Goal: Entertainment & Leisure: Browse casually

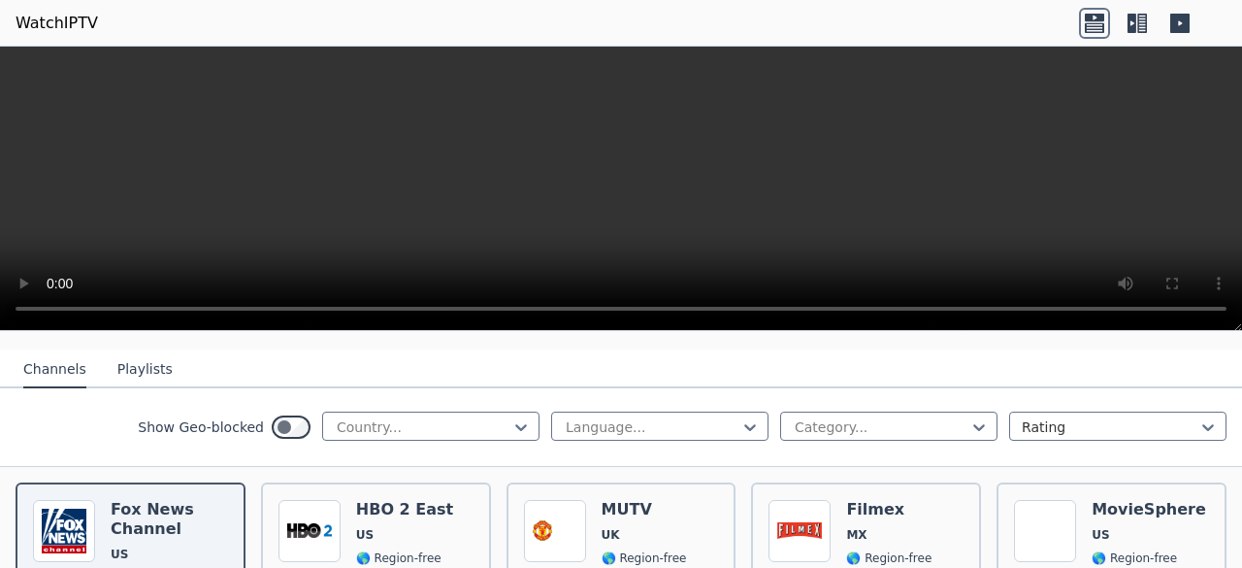
scroll to position [52, 0]
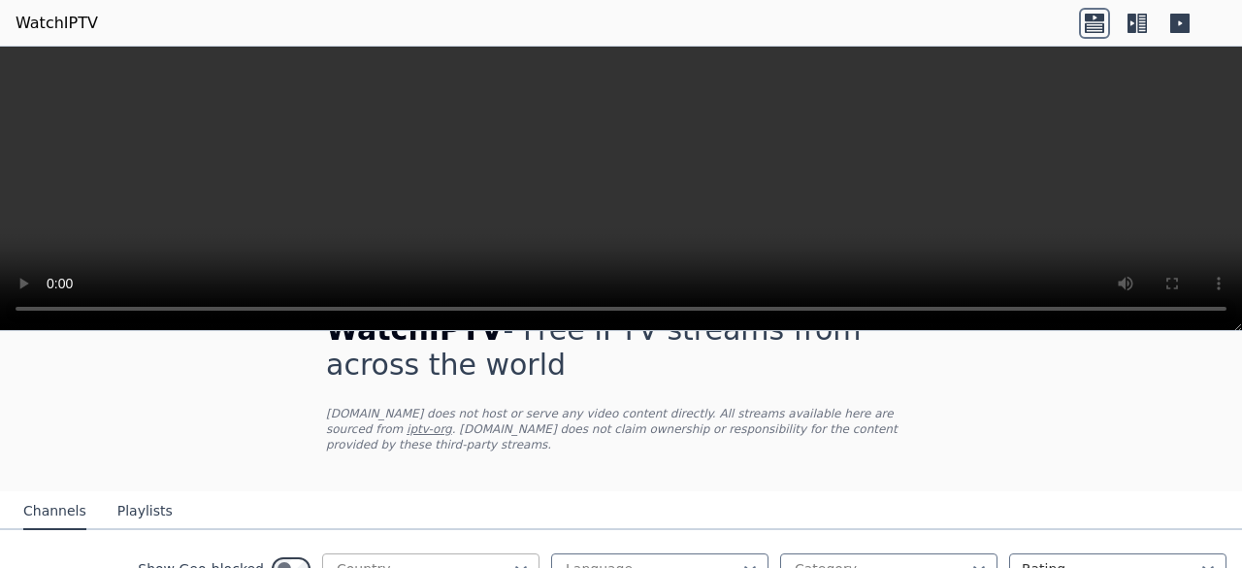
click at [511, 554] on div at bounding box center [520, 568] width 19 height 29
click at [511, 559] on icon at bounding box center [520, 568] width 19 height 19
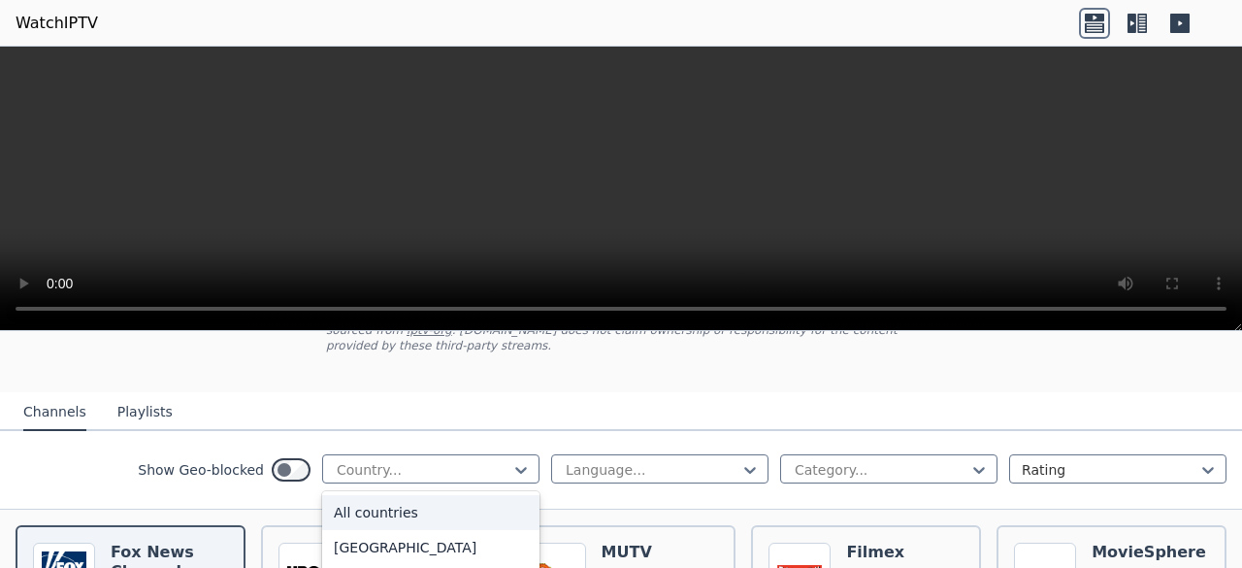
scroll to position [169, 0]
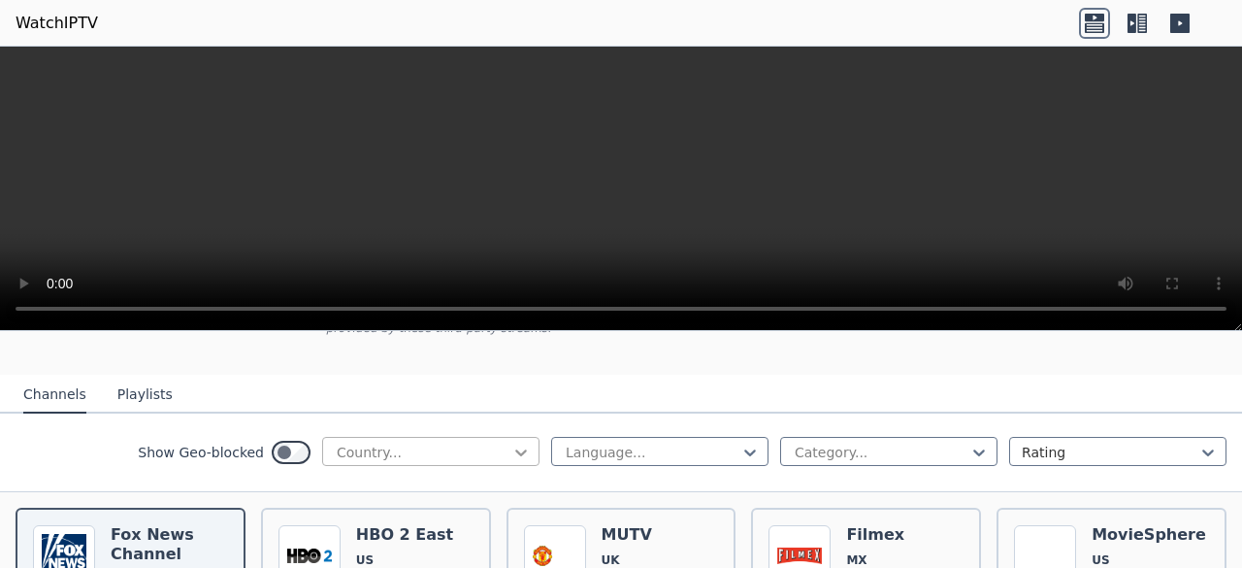
click at [515, 449] on icon at bounding box center [521, 452] width 12 height 7
type input "****"
click at [423, 479] on div "Netherlands" at bounding box center [430, 494] width 217 height 35
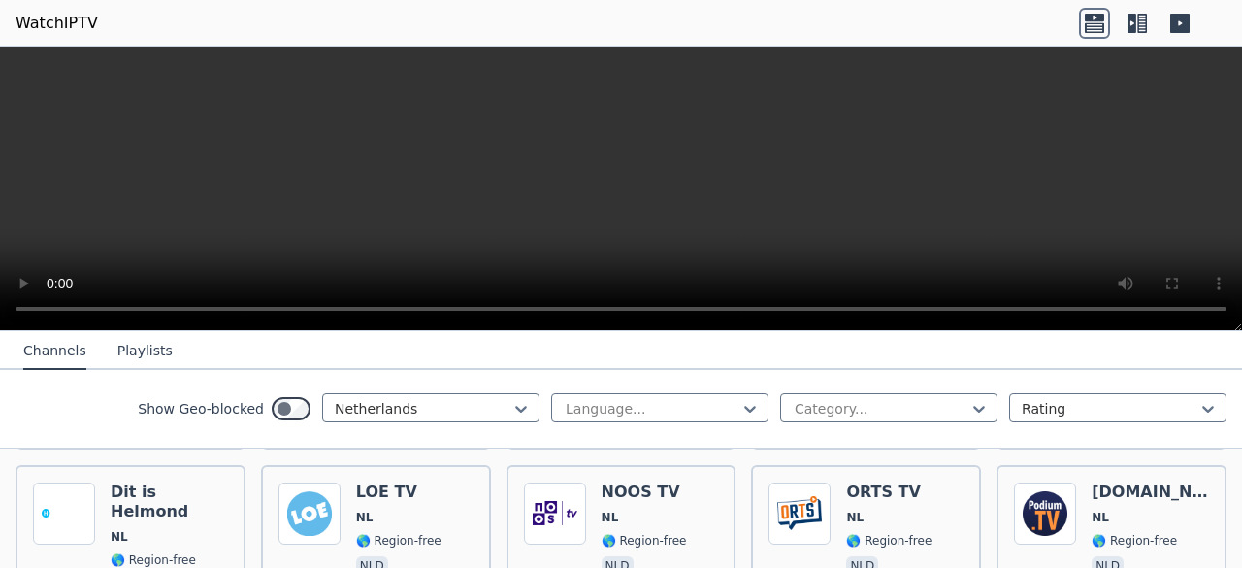
scroll to position [4245, 0]
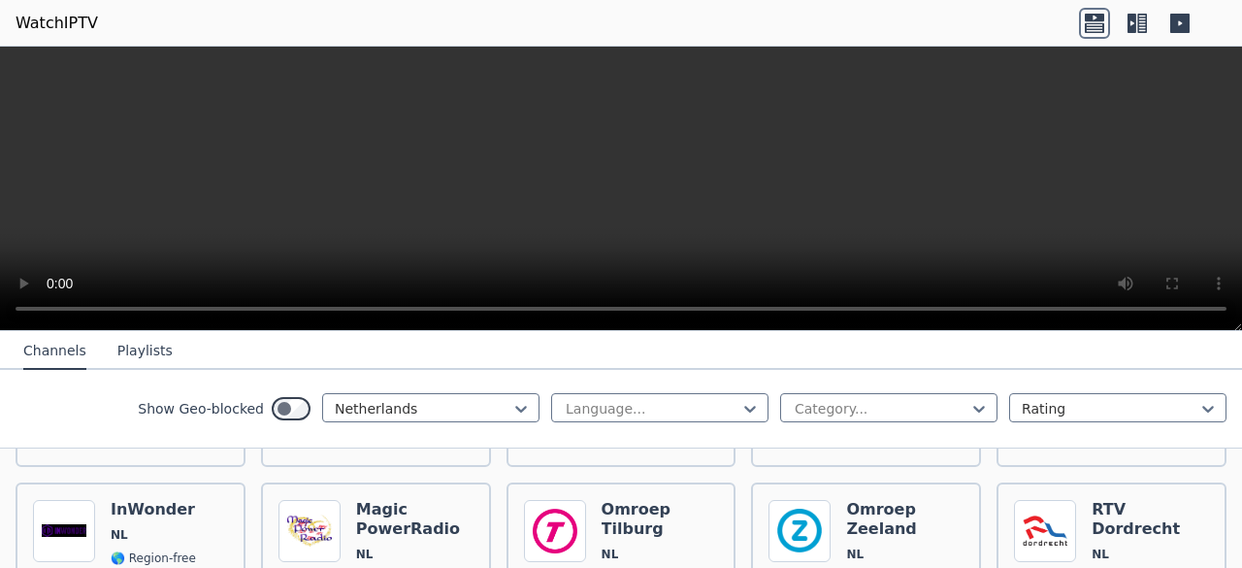
click at [133, 360] on button "Playlists" at bounding box center [144, 351] width 55 height 37
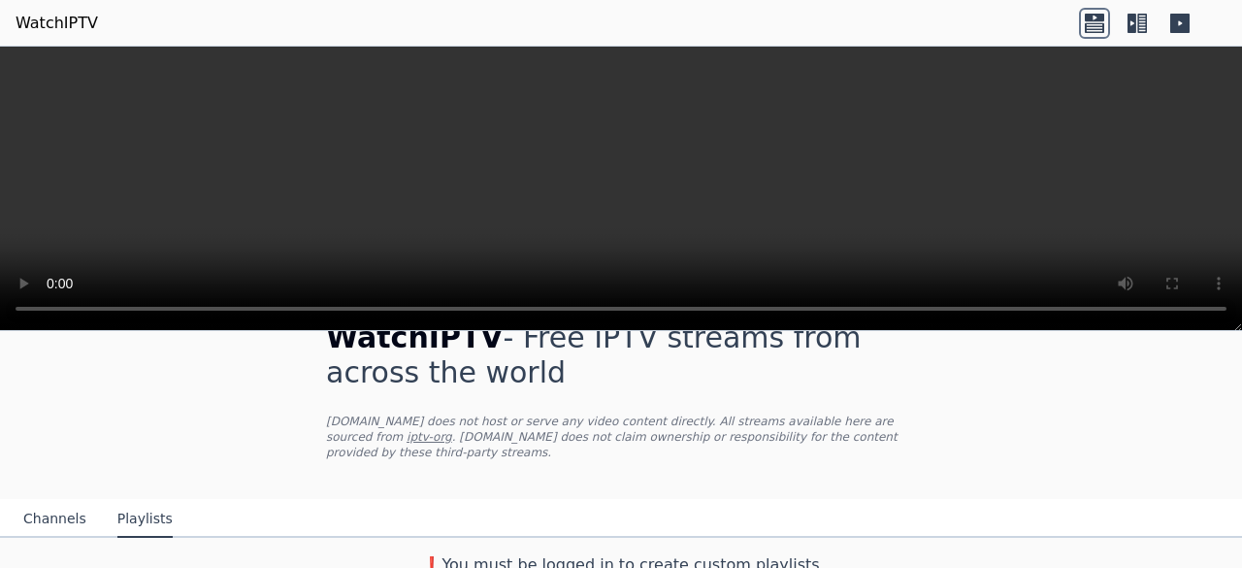
click at [55, 501] on button "Channels" at bounding box center [54, 519] width 63 height 37
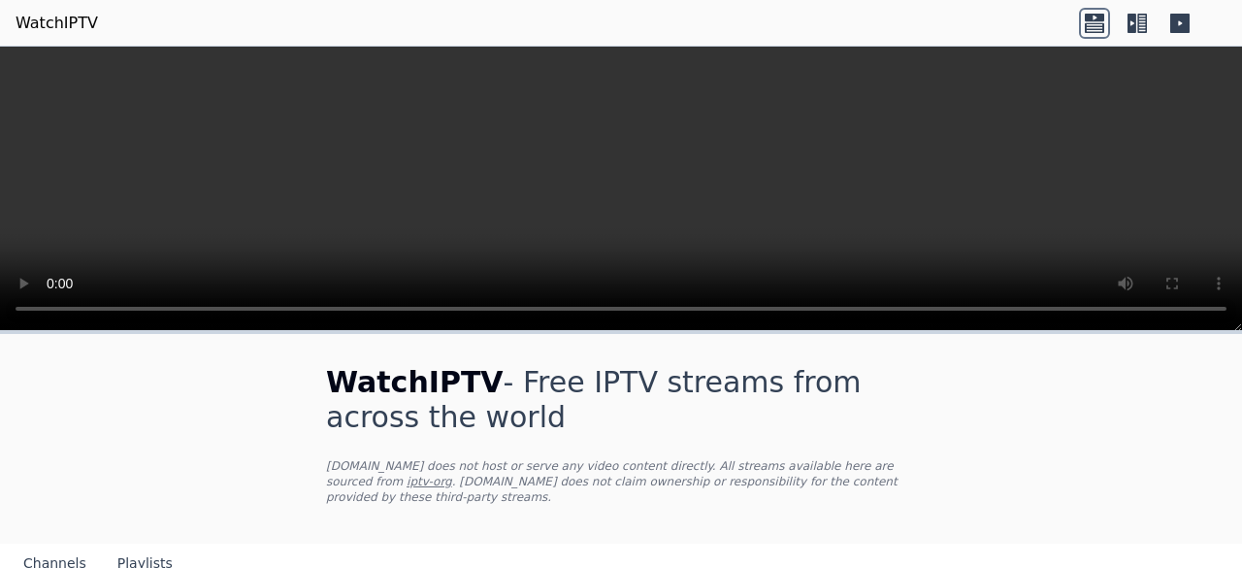
scroll to position [6737, 0]
